Goal: Transaction & Acquisition: Purchase product/service

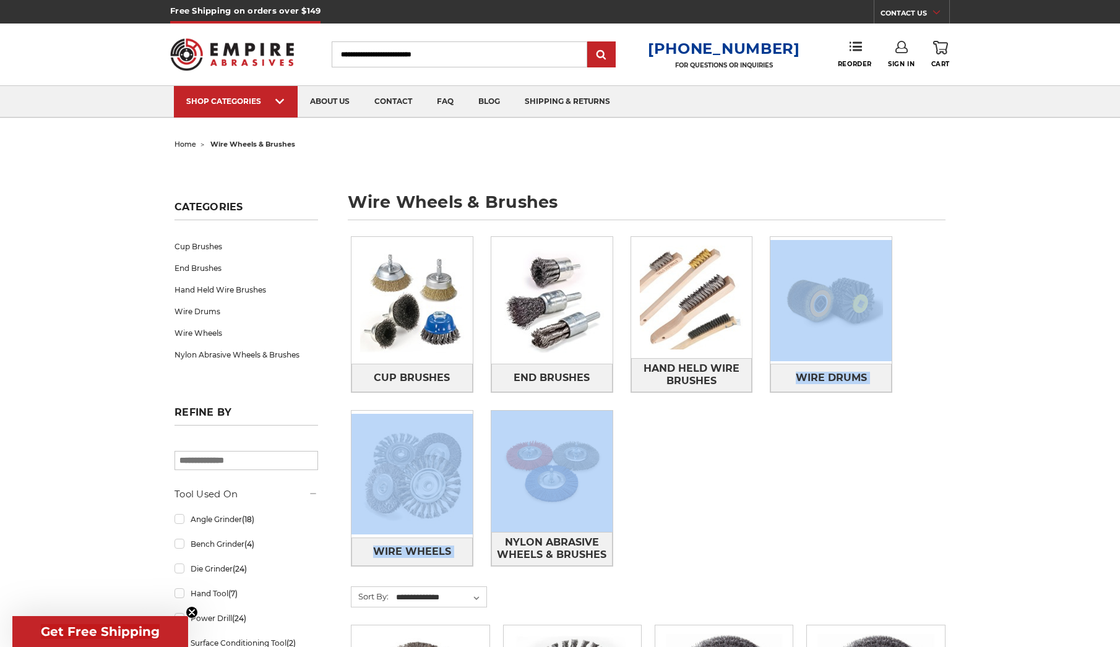
drag, startPoint x: 745, startPoint y: 472, endPoint x: 755, endPoint y: 475, distance: 10.4
click at [755, 475] on div "Cup Brushes End Brushes Hand Held Wire Brushes Wire Drums Wire Wheels" at bounding box center [648, 411] width 612 height 367
drag, startPoint x: 755, startPoint y: 475, endPoint x: 1005, endPoint y: 481, distance: 250.0
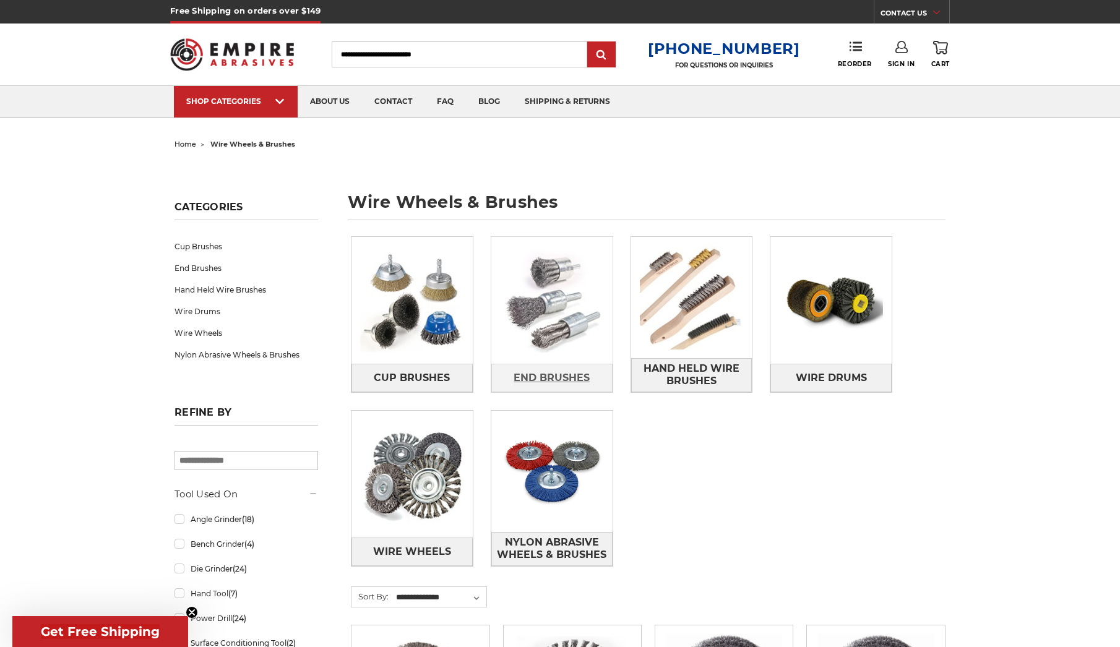
click at [539, 379] on span "End Brushes" at bounding box center [551, 377] width 76 height 21
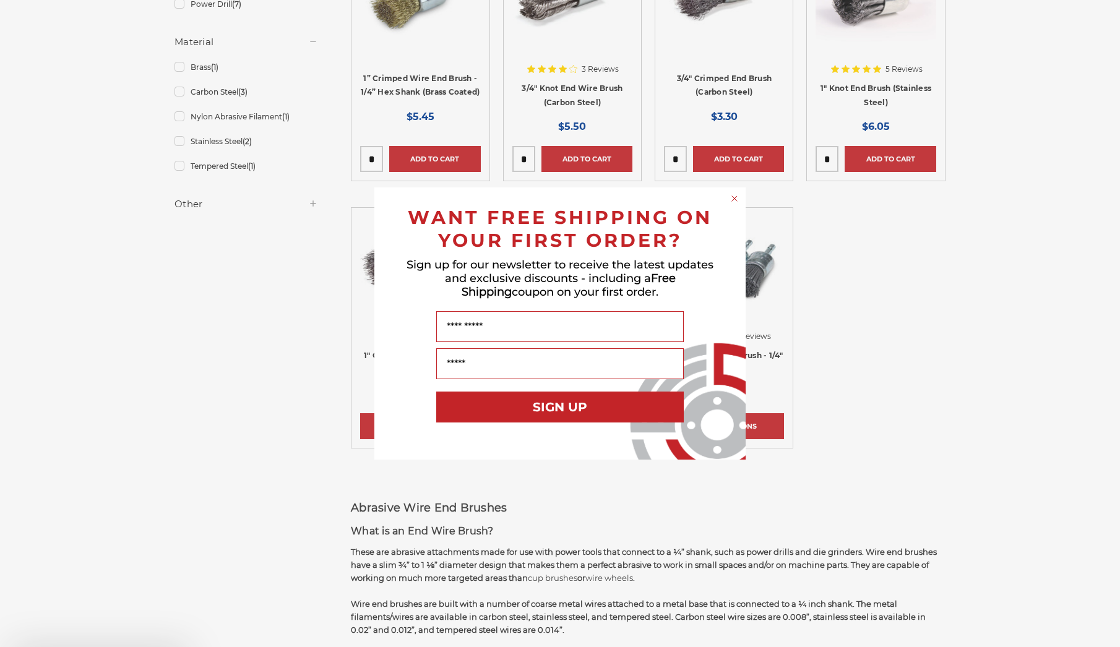
scroll to position [371, 0]
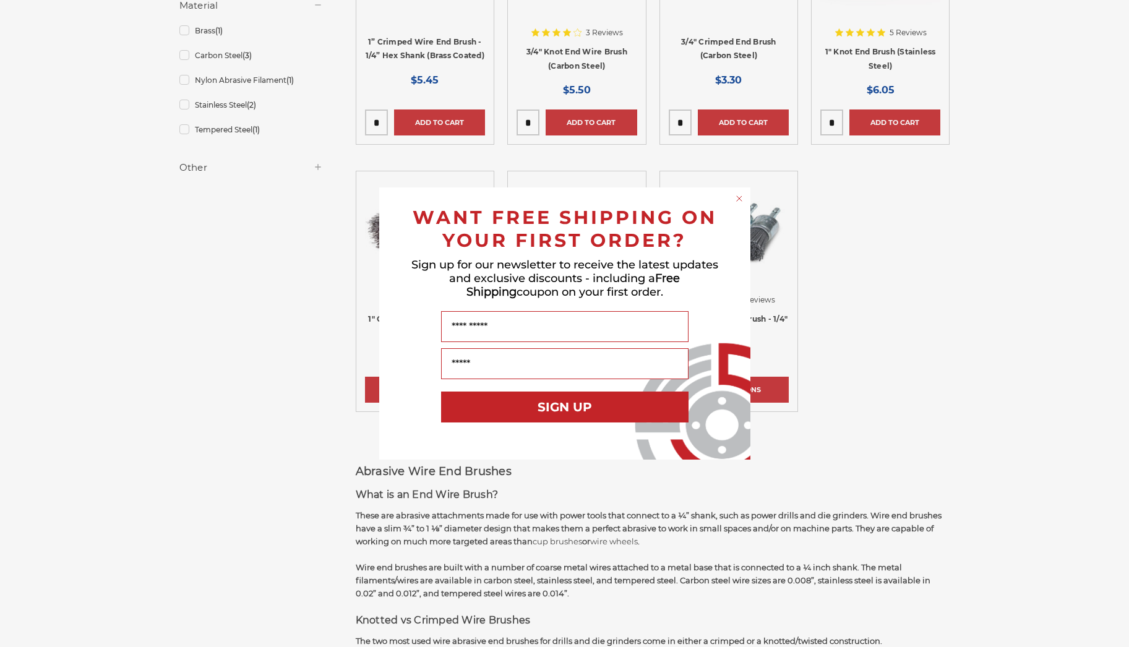
click at [737, 196] on circle "Close dialog" at bounding box center [739, 199] width 12 height 12
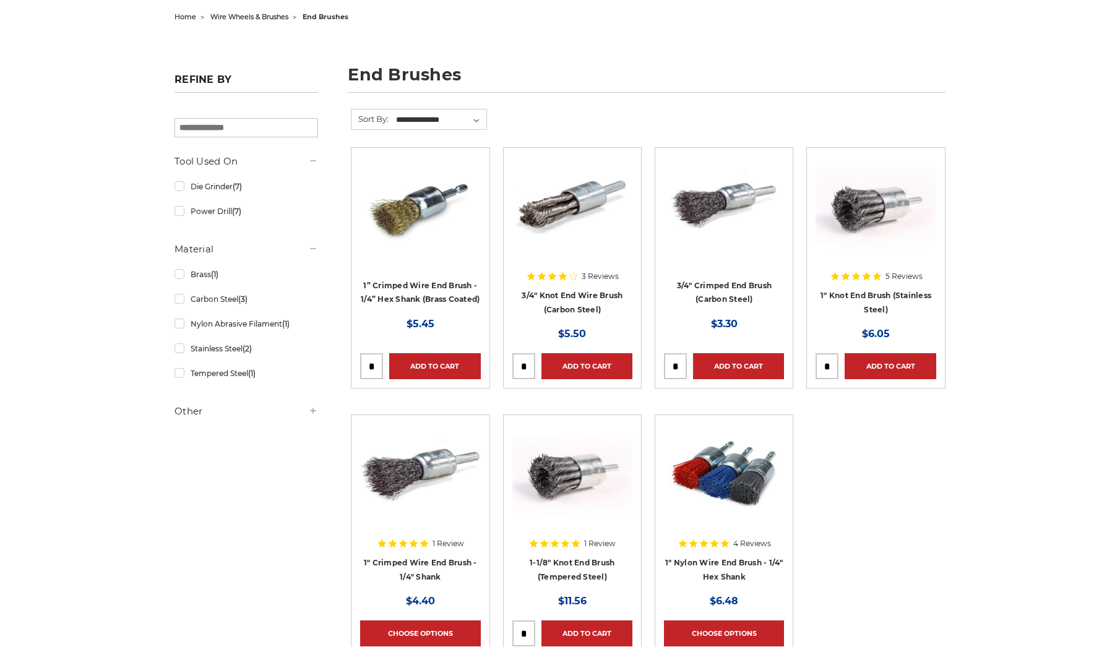
scroll to position [124, 0]
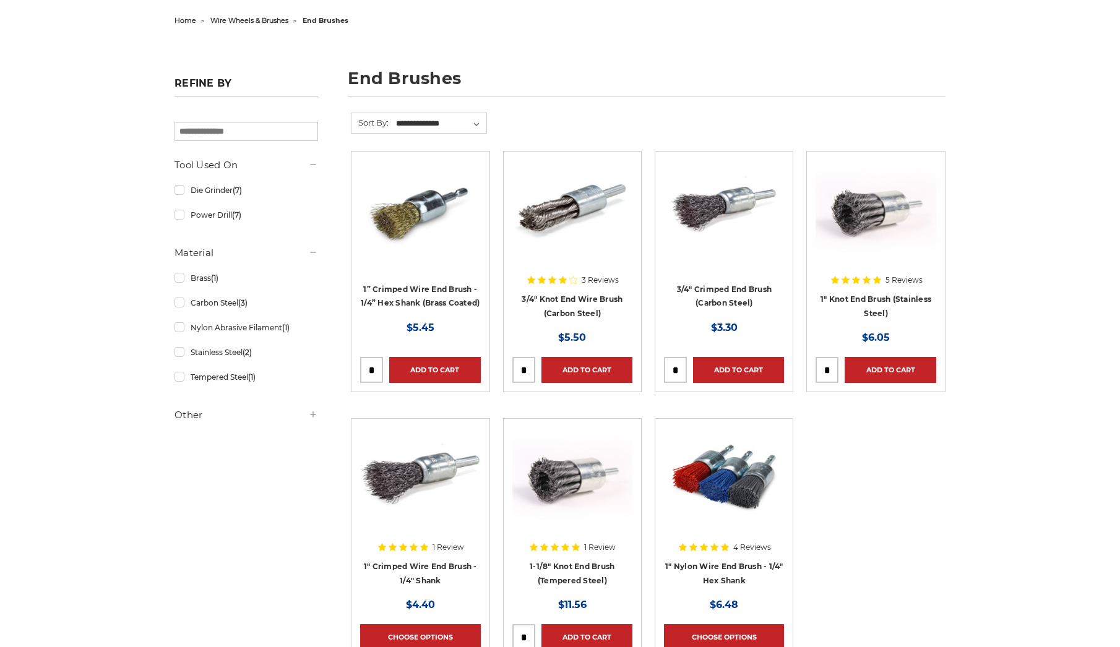
click at [877, 298] on div at bounding box center [875, 239] width 120 height 158
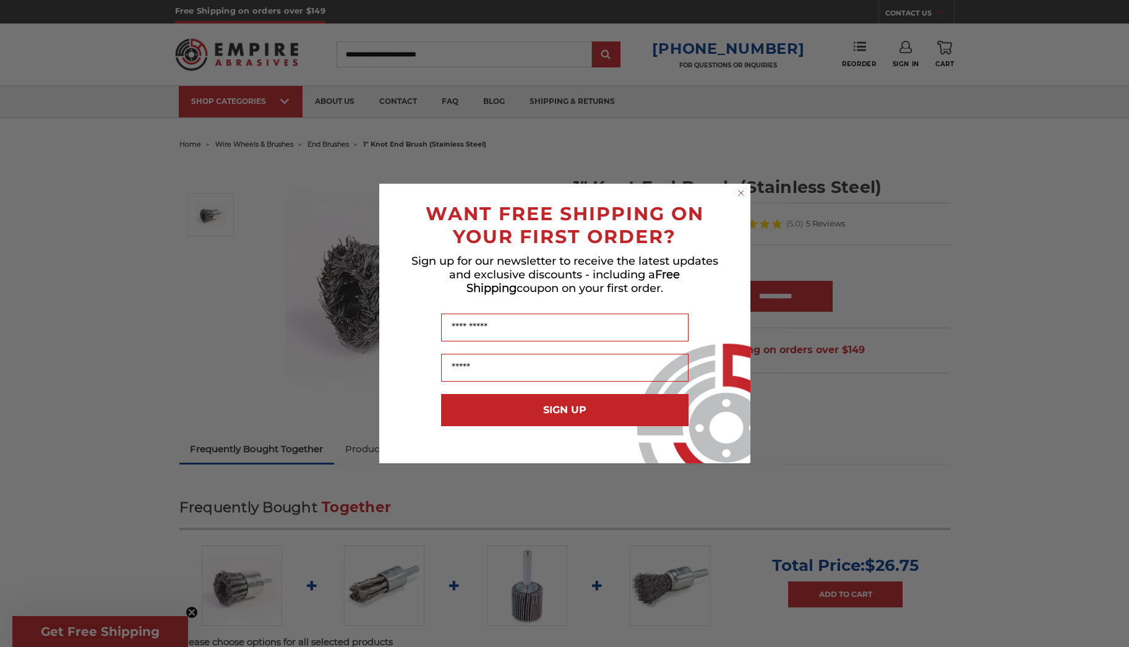
drag, startPoint x: 739, startPoint y: 191, endPoint x: 731, endPoint y: 194, distance: 8.6
click at [739, 191] on icon "Close dialog" at bounding box center [741, 193] width 5 height 5
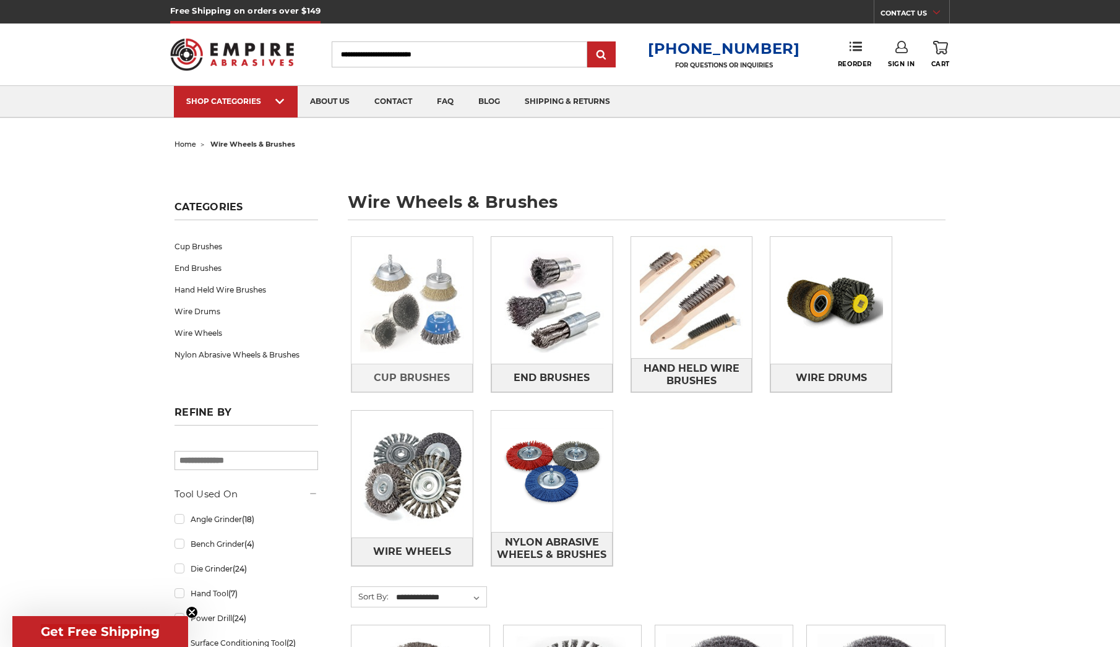
click at [423, 350] on img at bounding box center [411, 300] width 121 height 121
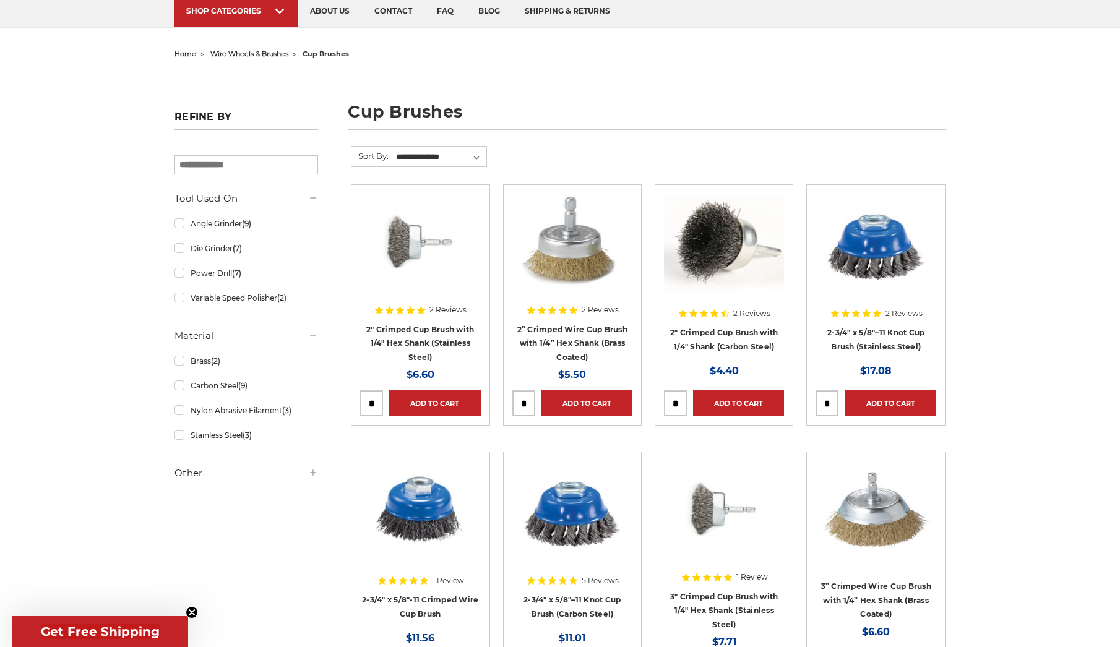
scroll to position [247, 0]
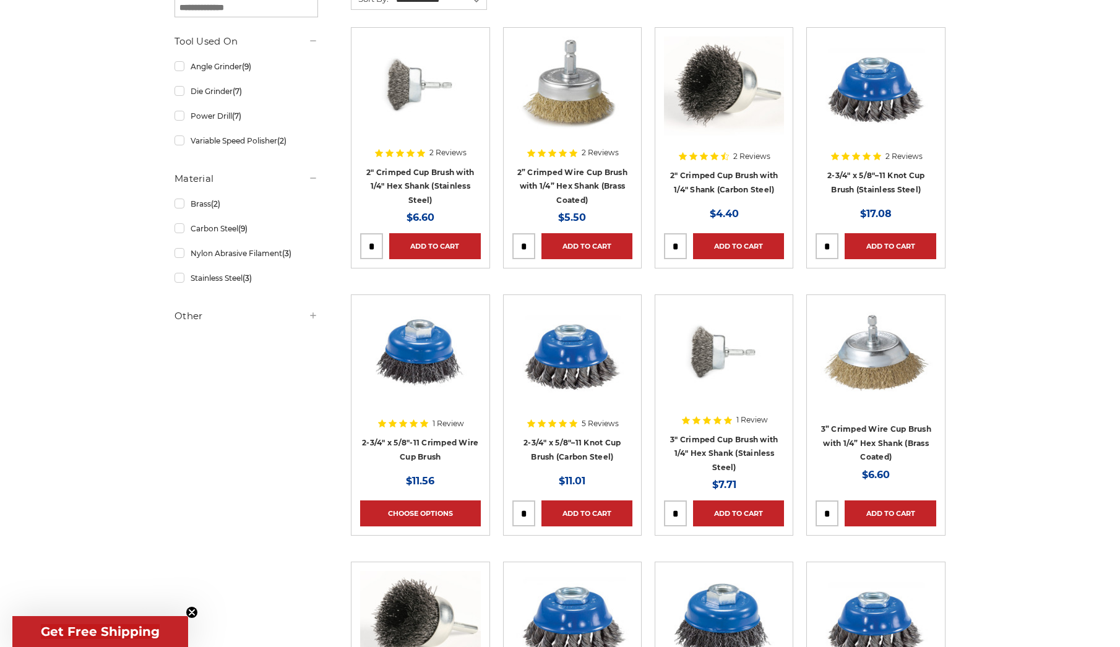
click at [873, 108] on img at bounding box center [875, 85] width 120 height 99
